Goal: Task Accomplishment & Management: Use online tool/utility

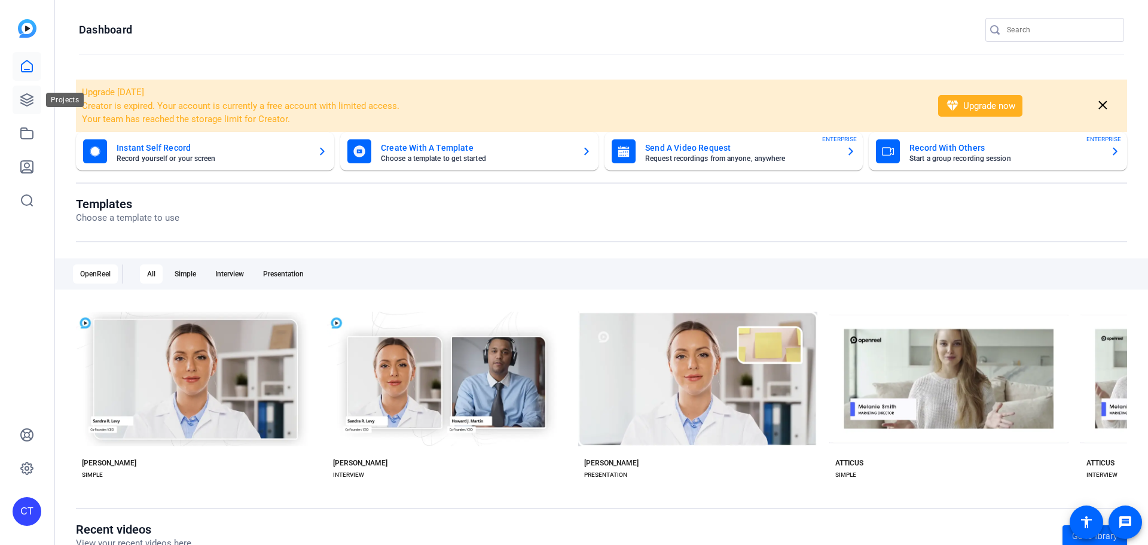
click at [29, 101] on icon at bounding box center [27, 100] width 12 height 12
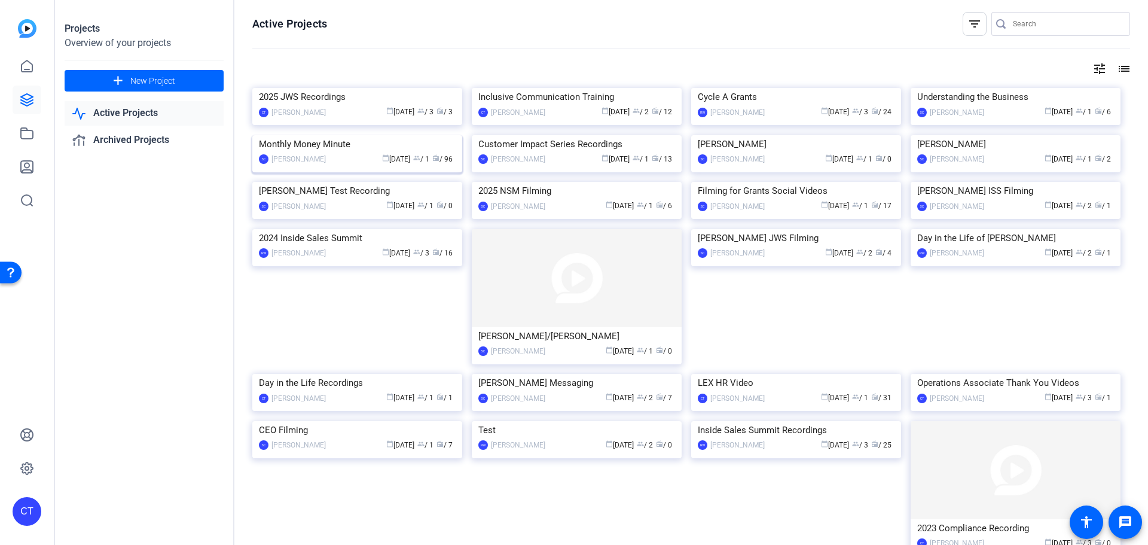
click at [418, 135] on img at bounding box center [357, 135] width 210 height 0
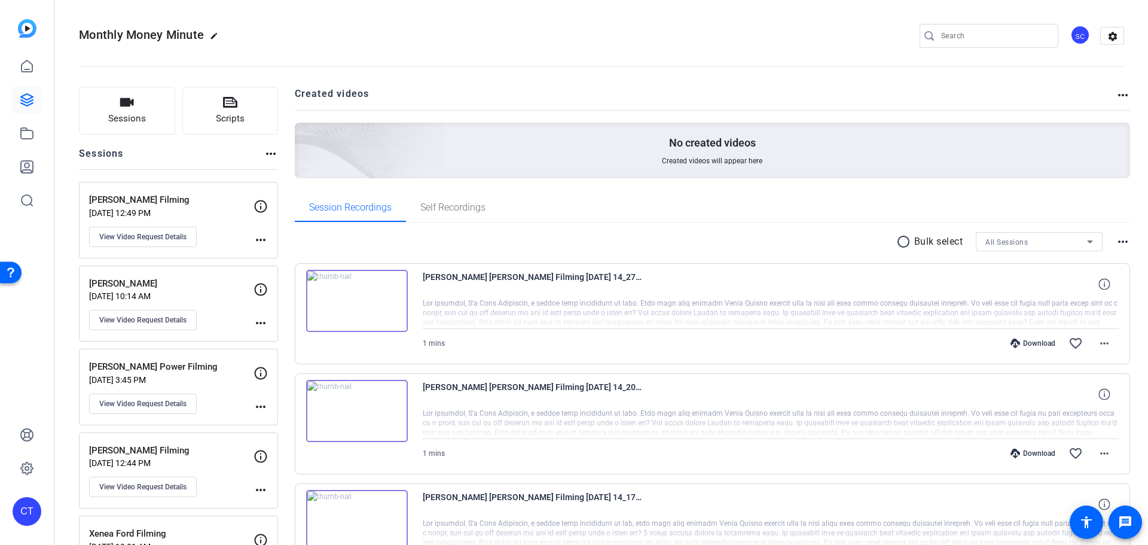
click at [257, 240] on mat-icon "more_horiz" at bounding box center [261, 240] width 14 height 14
click at [228, 217] on div at bounding box center [574, 272] width 1148 height 545
click at [260, 208] on icon at bounding box center [261, 206] width 13 height 13
click at [171, 240] on span "View Video Request Details" at bounding box center [142, 237] width 87 height 10
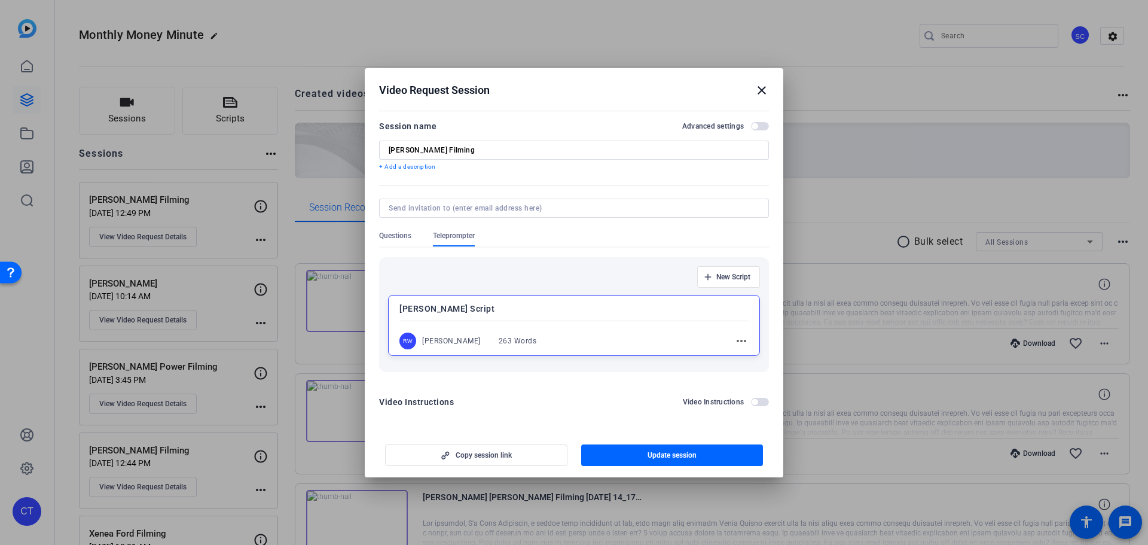
click at [459, 320] on div at bounding box center [573, 321] width 349 height 4
click at [459, 320] on div at bounding box center [574, 321] width 350 height 4
click at [631, 456] on span "button" at bounding box center [672, 455] width 182 height 29
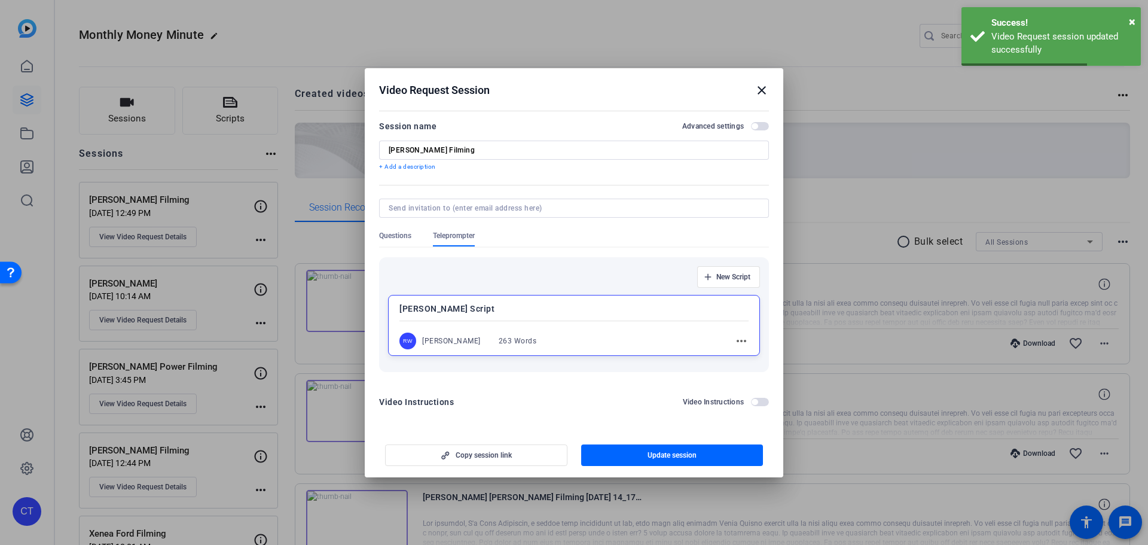
click at [765, 84] on mat-icon "close" at bounding box center [762, 90] width 14 height 14
